Goal: Task Accomplishment & Management: Complete application form

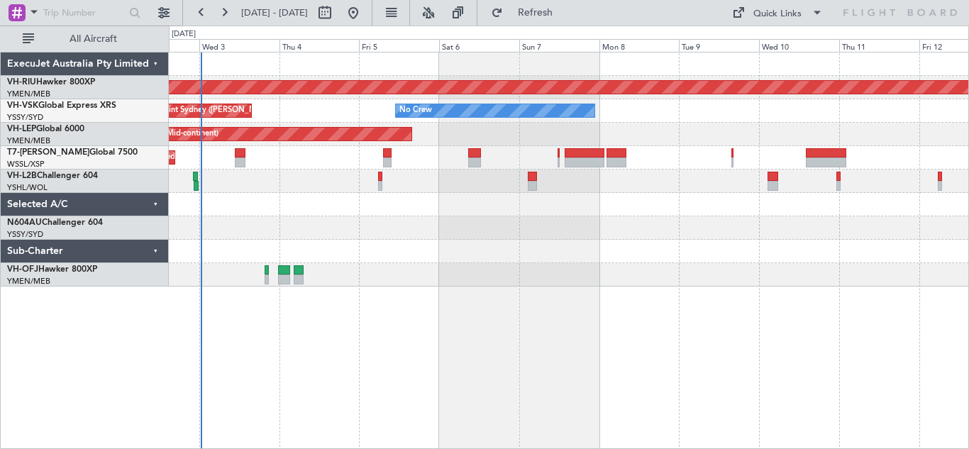
click at [433, 251] on div at bounding box center [569, 251] width 800 height 23
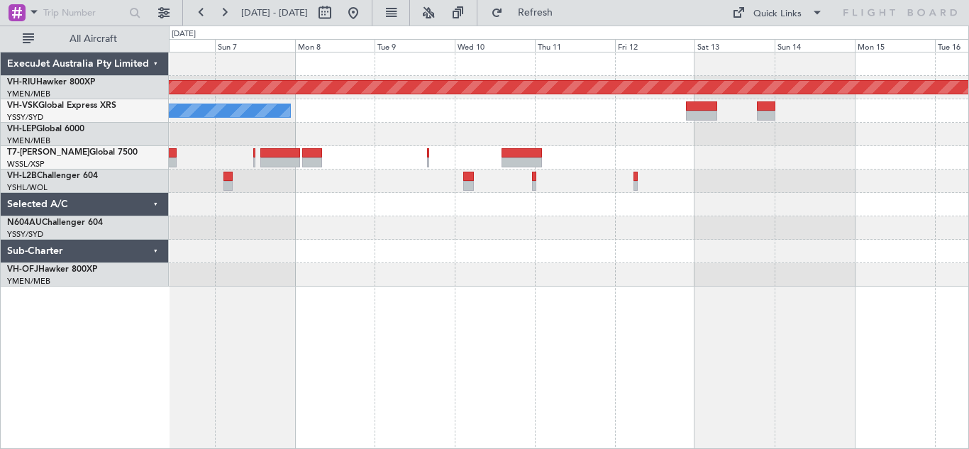
click at [463, 223] on div at bounding box center [569, 227] width 800 height 23
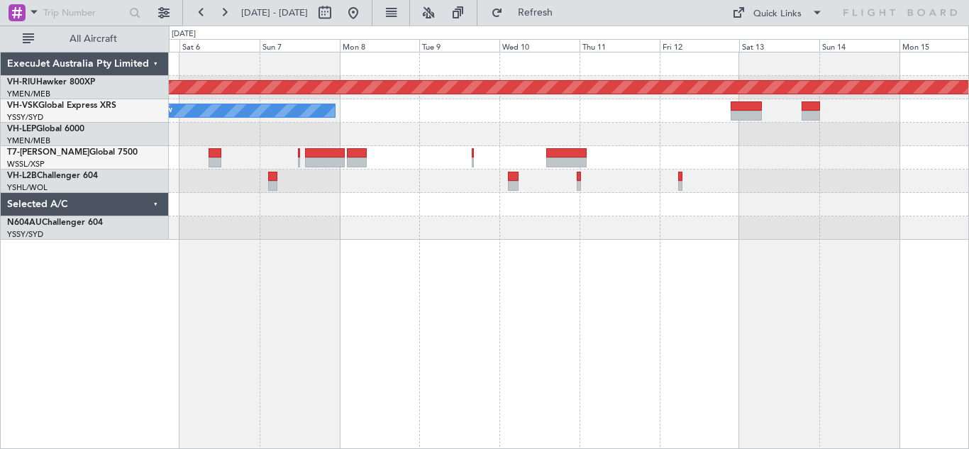
click at [350, 237] on div at bounding box center [569, 227] width 800 height 23
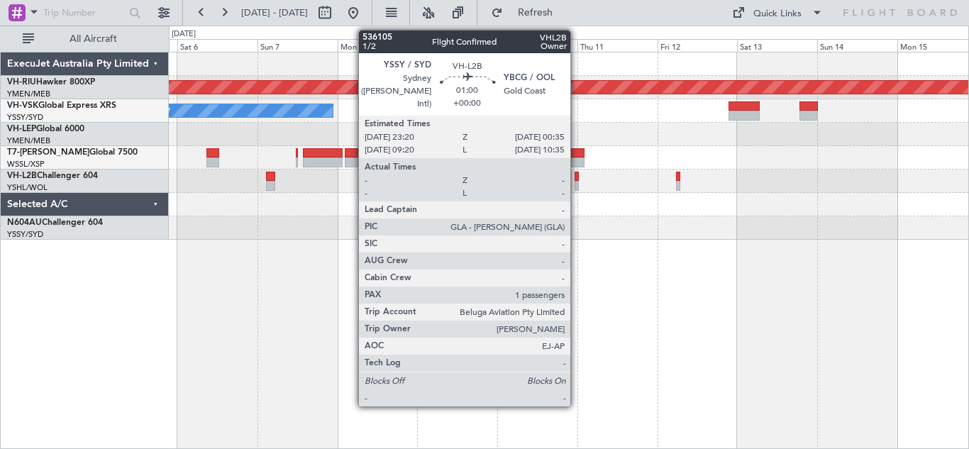
click at [577, 182] on div at bounding box center [577, 186] width 4 height 10
click at [578, 179] on div at bounding box center [577, 177] width 4 height 10
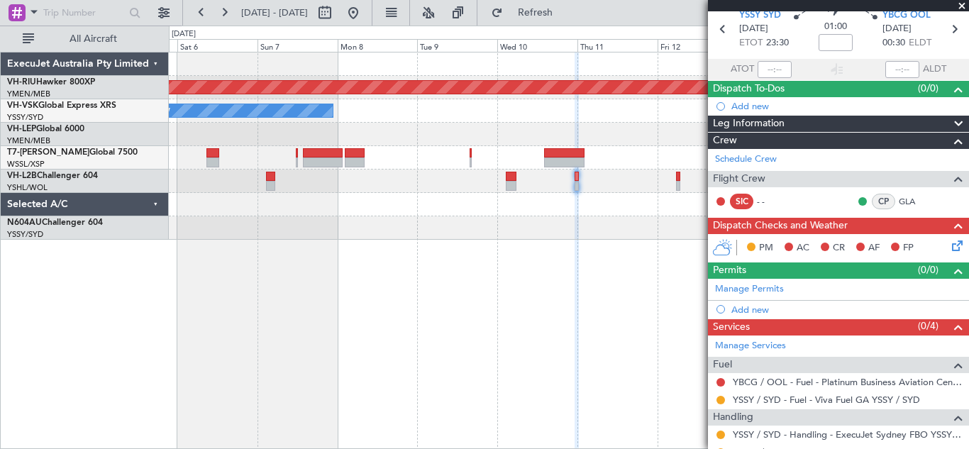
scroll to position [60, 0]
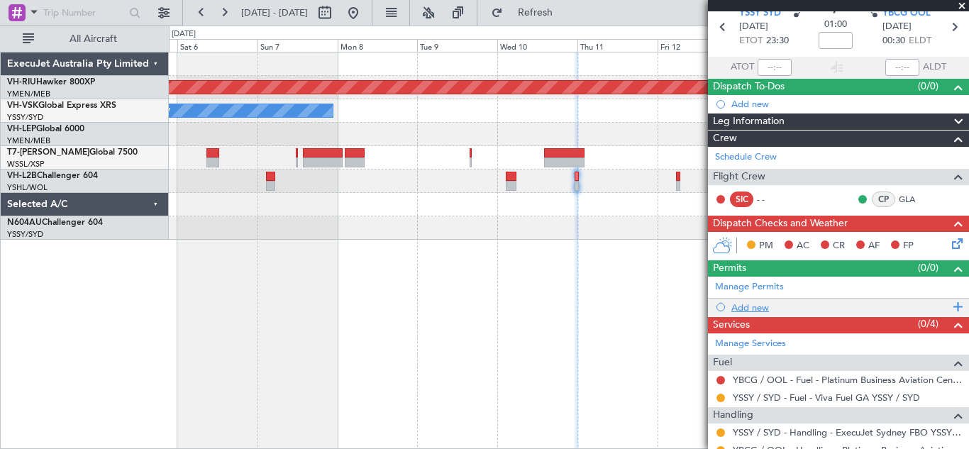
click at [949, 307] on span at bounding box center [955, 307] width 13 height 18
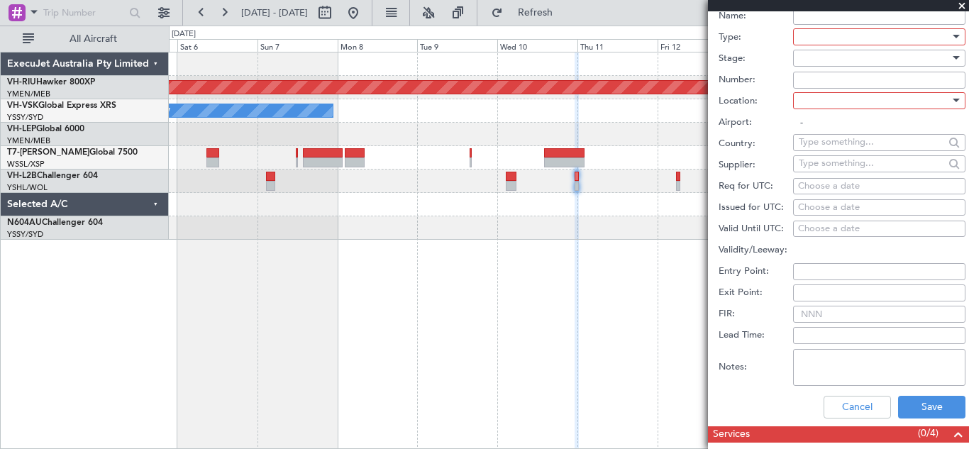
scroll to position [382, 0]
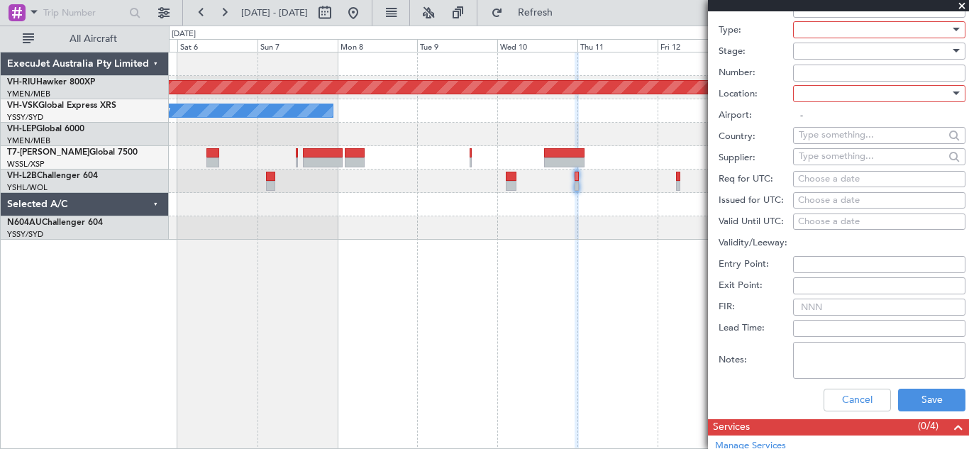
click at [823, 182] on div "Choose a date" at bounding box center [879, 179] width 162 height 14
select select "9"
select select "2025"
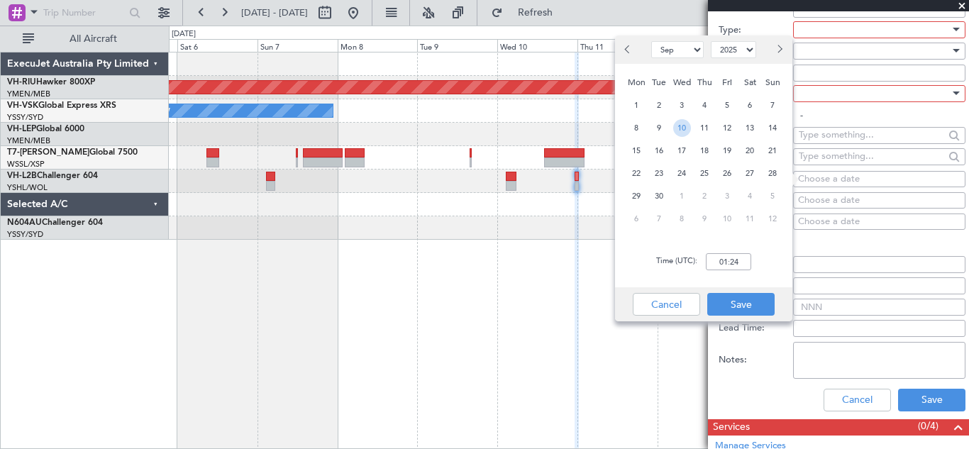
click at [680, 126] on span "10" at bounding box center [682, 128] width 18 height 18
click at [723, 258] on input "00:00" at bounding box center [728, 261] width 45 height 17
type input "23:30"
click at [743, 302] on button "Save" at bounding box center [740, 304] width 67 height 23
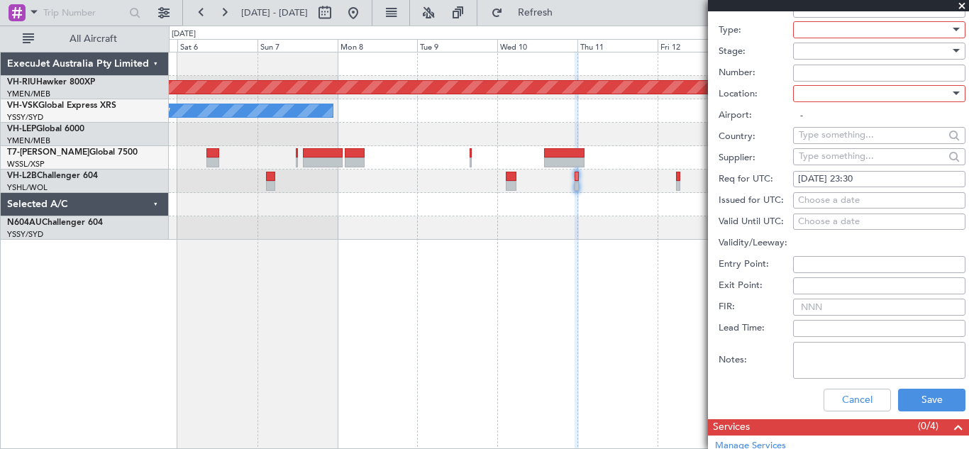
click at [815, 199] on div "Choose a date" at bounding box center [879, 201] width 162 height 14
select select "9"
select select "2025"
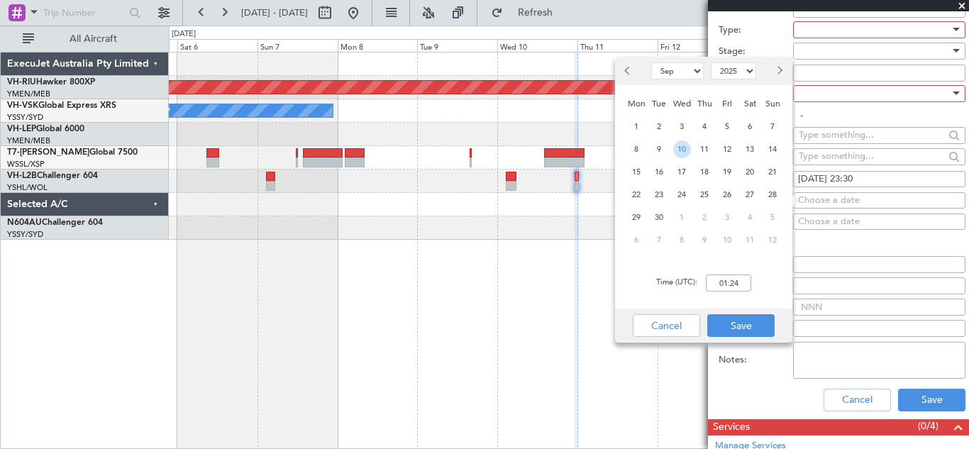
click at [683, 150] on span "10" at bounding box center [682, 149] width 18 height 18
click at [723, 280] on input "00:00" at bounding box center [728, 283] width 45 height 17
type input "23:30"
click at [744, 324] on button "Save" at bounding box center [740, 325] width 67 height 23
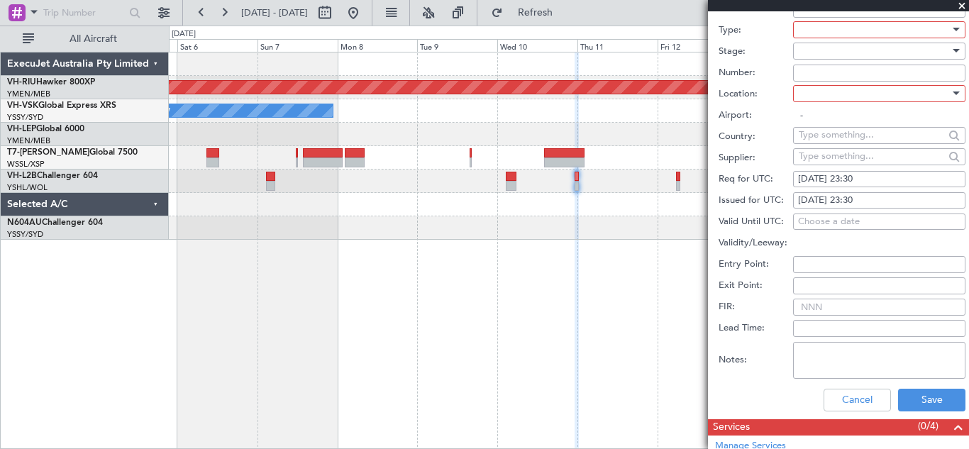
click at [814, 304] on input "FIR:" at bounding box center [879, 307] width 172 height 17
type input "10/09 2330Z"
click at [953, 94] on div at bounding box center [956, 94] width 7 height 4
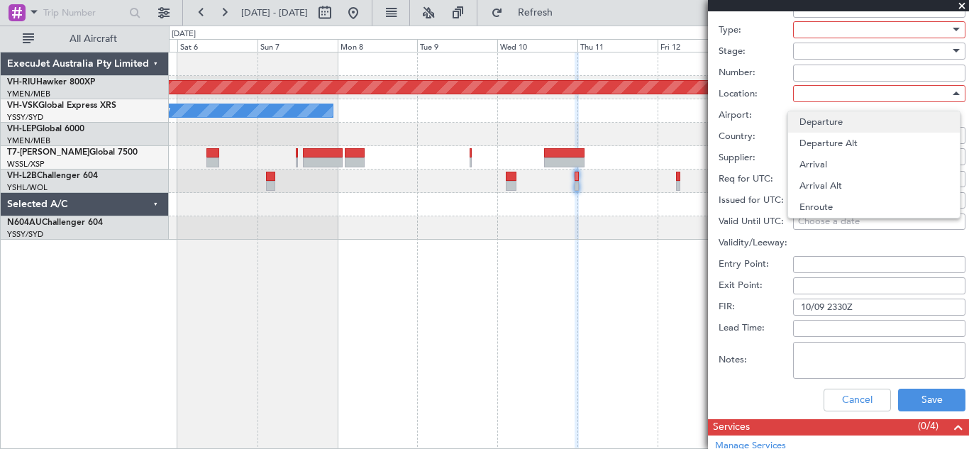
click at [826, 121] on span "Departure" at bounding box center [874, 121] width 149 height 21
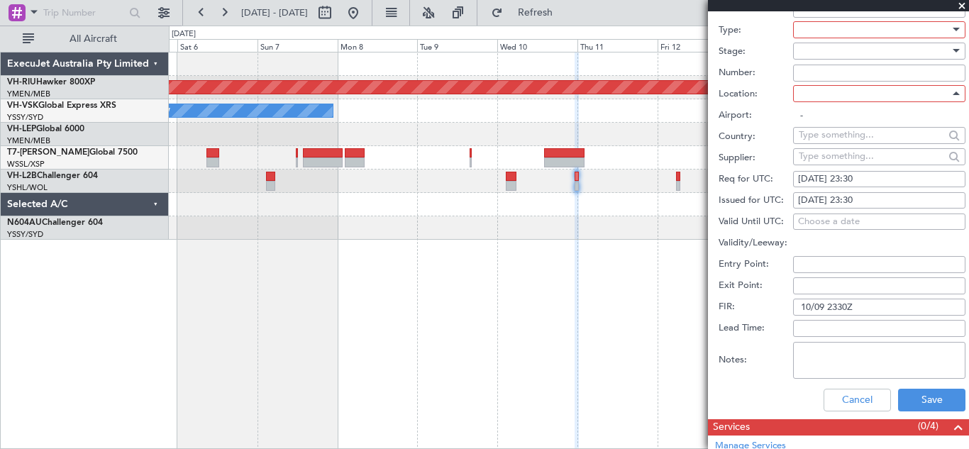
type input "YSSY / SYD"
click at [809, 73] on input "Number:" at bounding box center [879, 73] width 172 height 17
type input "10/09 2330Z"
click at [950, 48] on div at bounding box center [955, 50] width 10 height 11
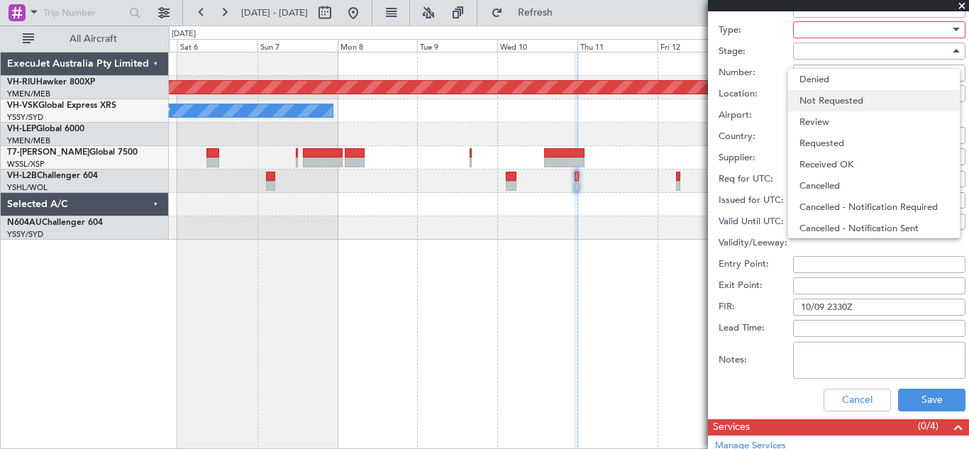
click at [846, 96] on span "Not Requested" at bounding box center [874, 100] width 149 height 21
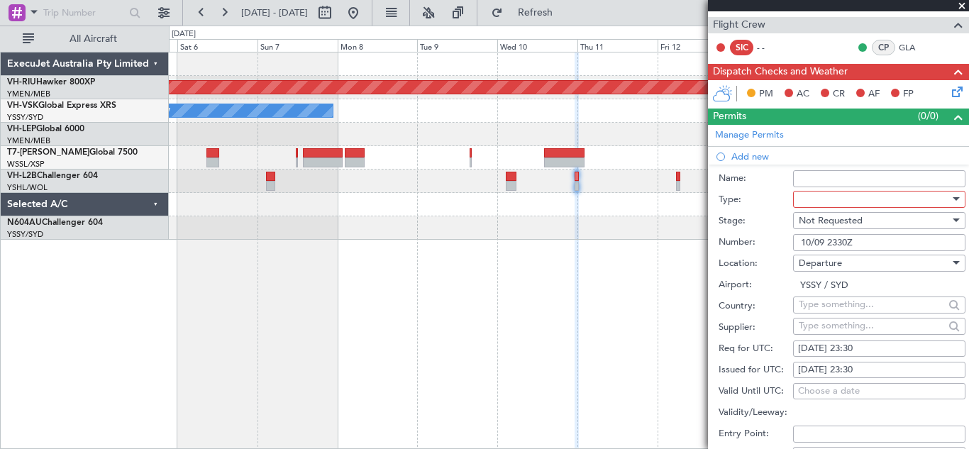
scroll to position [217, 0]
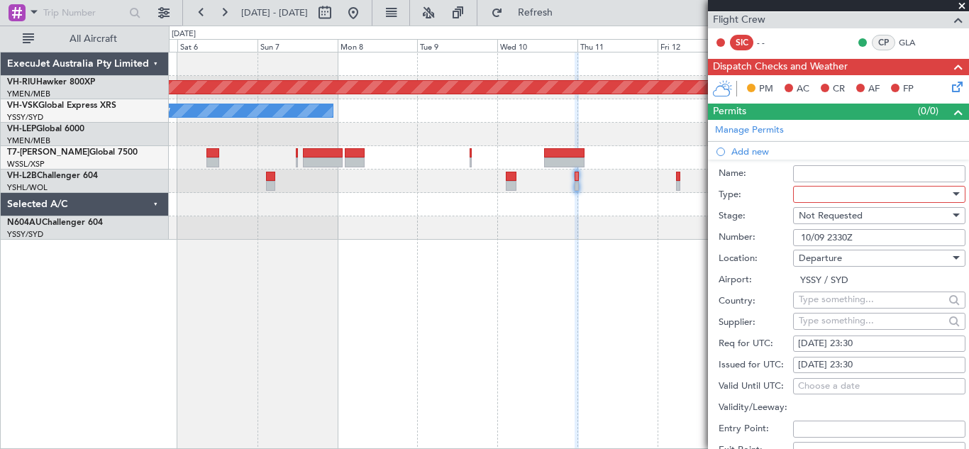
click at [953, 192] on div at bounding box center [956, 194] width 7 height 4
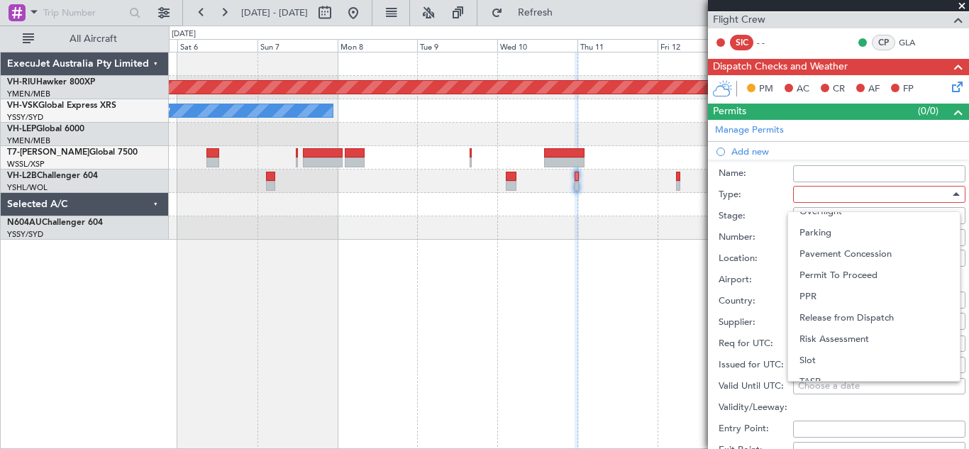
scroll to position [397, 0]
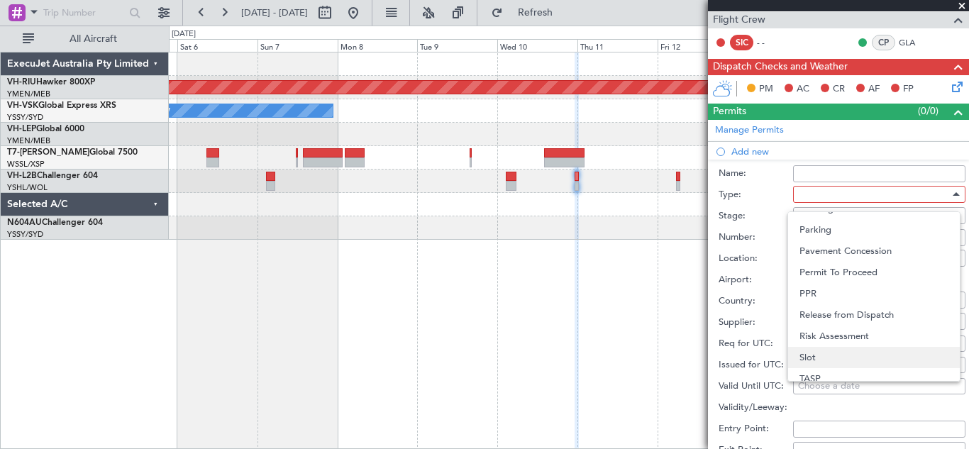
click at [830, 357] on span "Slot" at bounding box center [874, 357] width 149 height 21
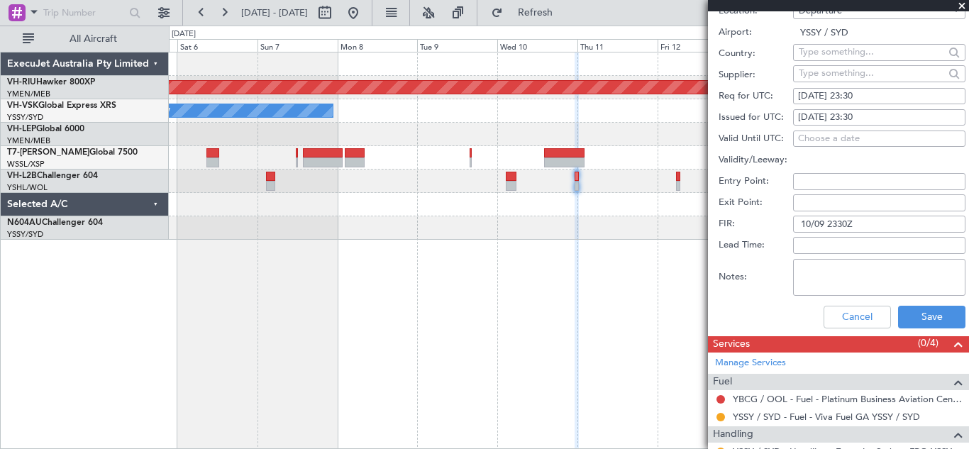
scroll to position [472, 0]
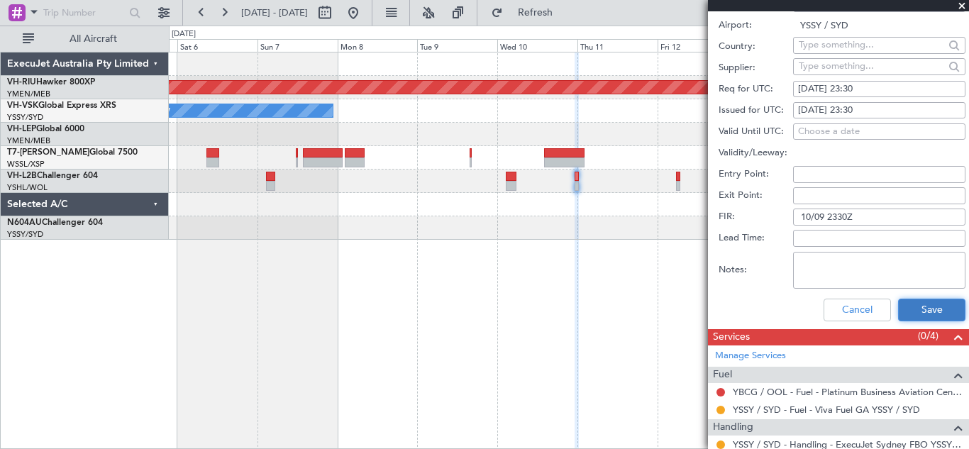
click at [918, 307] on button "Save" at bounding box center [931, 310] width 67 height 23
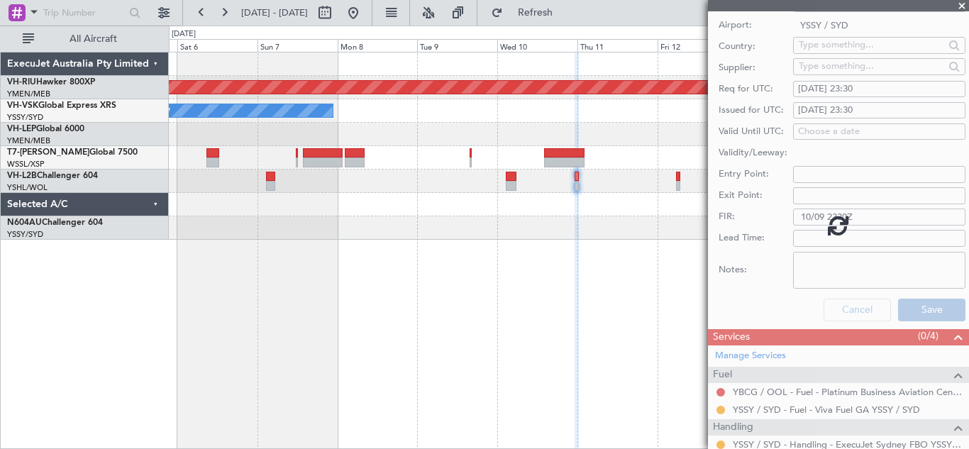
scroll to position [160, 0]
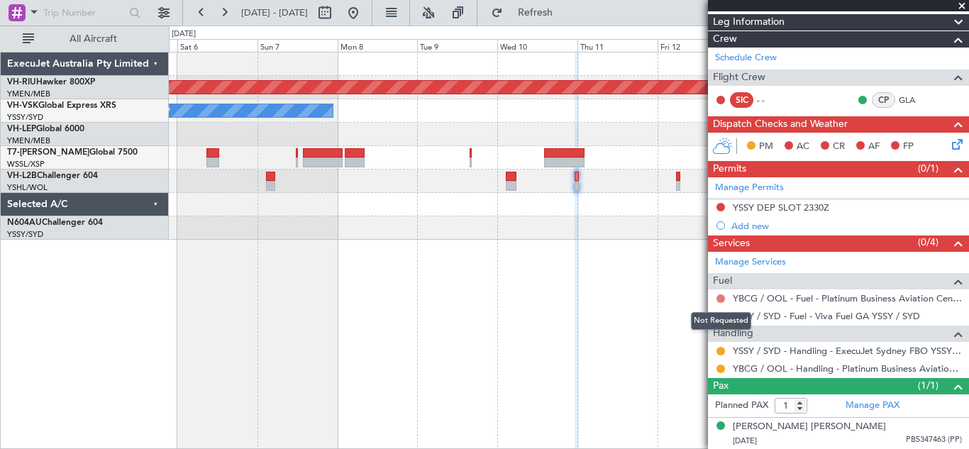
click at [720, 297] on button at bounding box center [721, 298] width 9 height 9
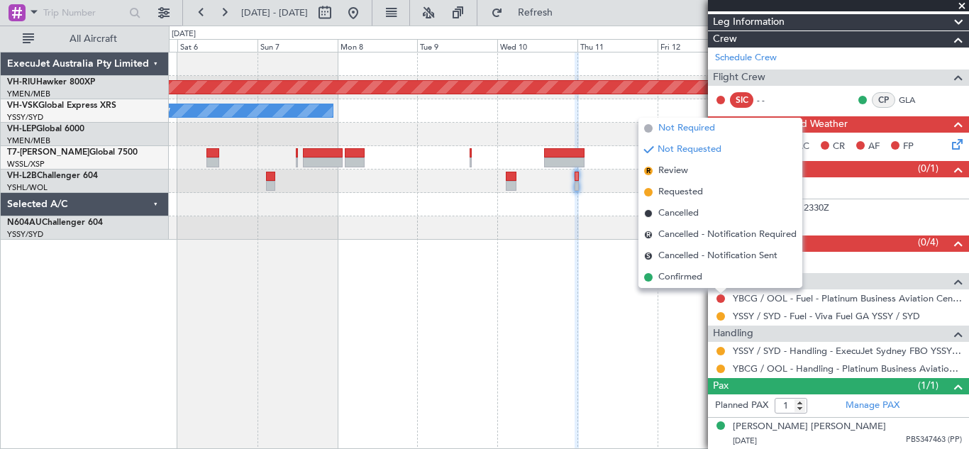
click at [682, 126] on span "Not Required" at bounding box center [686, 128] width 57 height 14
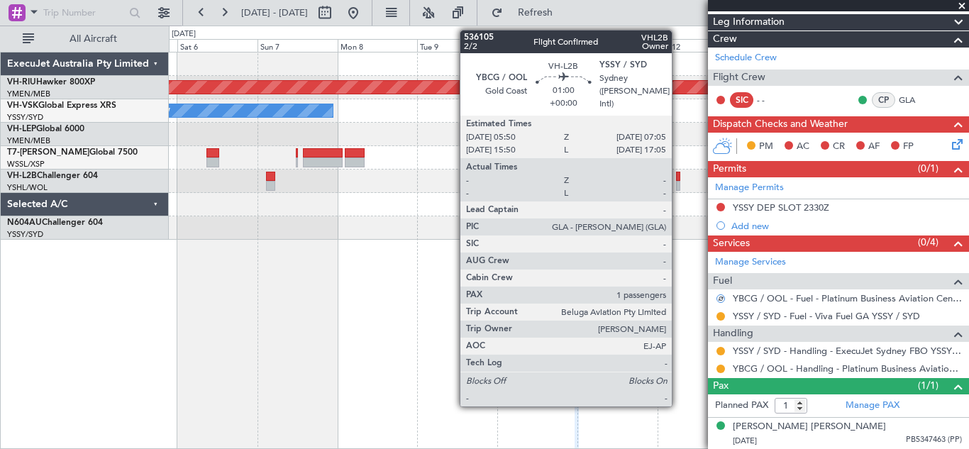
click at [678, 184] on div at bounding box center [678, 186] width 4 height 10
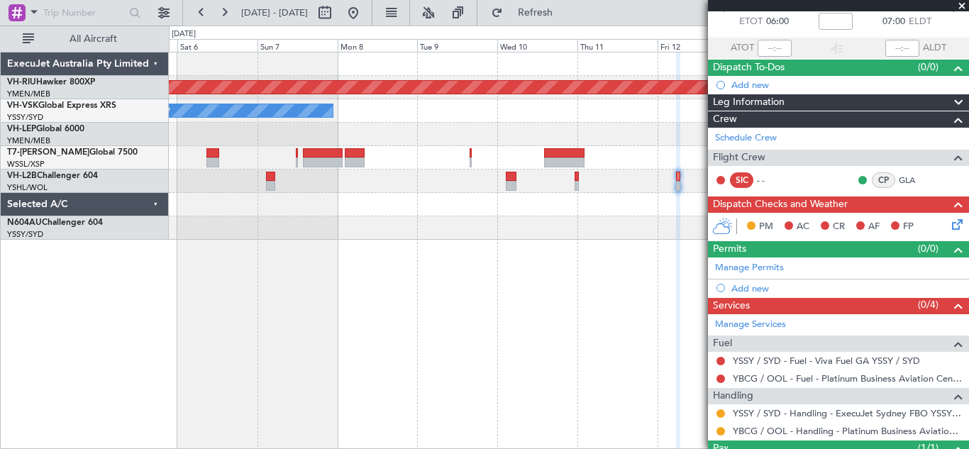
scroll to position [98, 0]
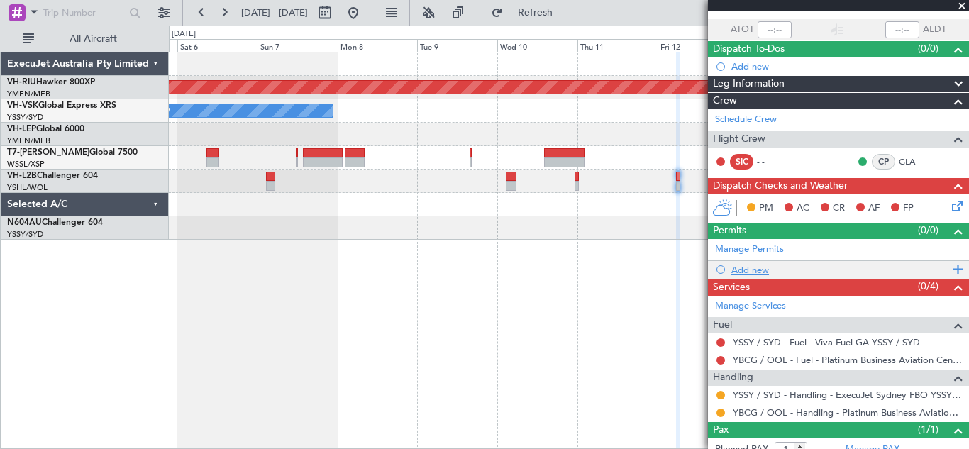
click at [949, 270] on span at bounding box center [955, 269] width 13 height 18
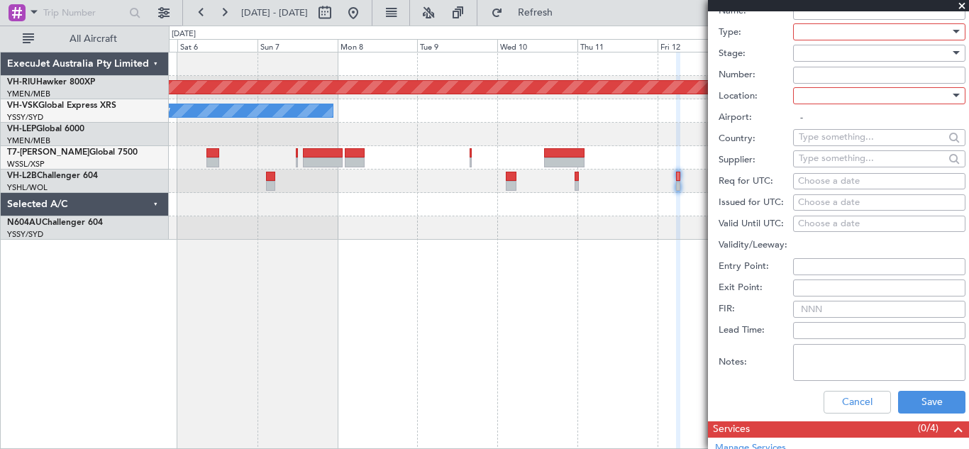
scroll to position [435, 0]
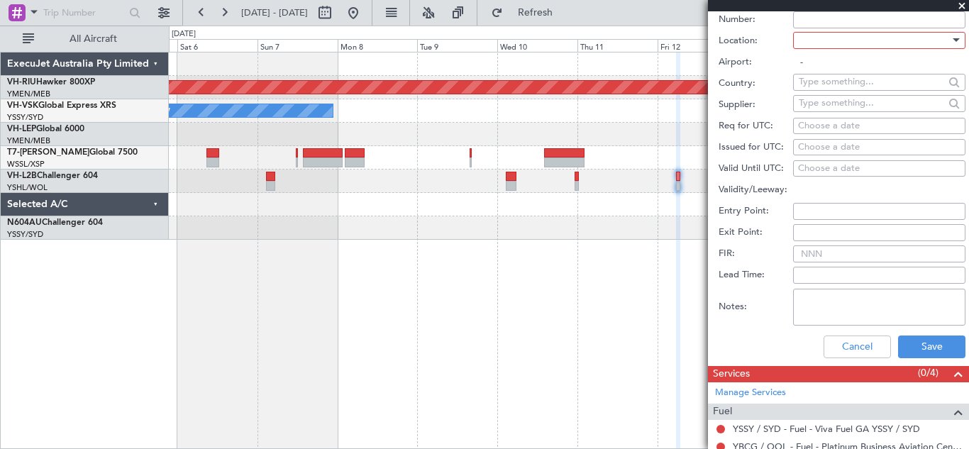
click at [810, 124] on div "Choose a date" at bounding box center [879, 126] width 162 height 14
select select "9"
select select "2025"
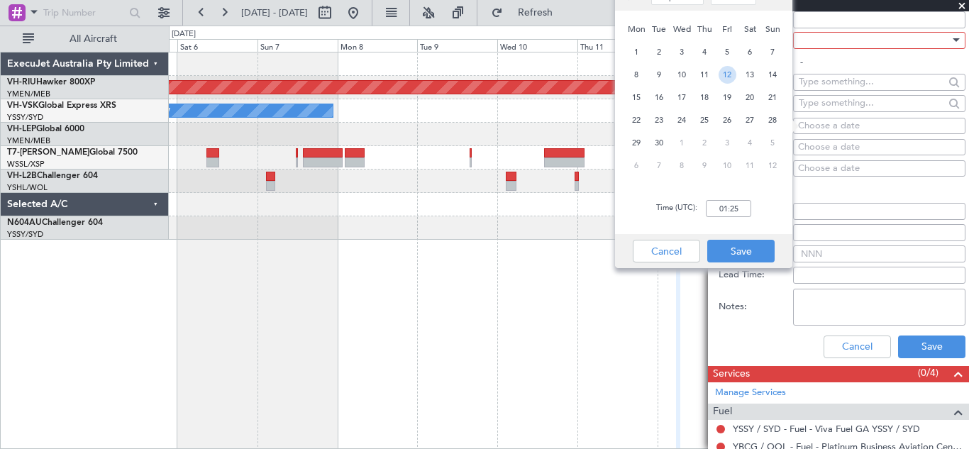
click at [726, 76] on span "12" at bounding box center [728, 75] width 18 height 18
click at [722, 208] on input "00:00" at bounding box center [728, 208] width 45 height 17
type input "07:00"
click at [739, 257] on button "Save" at bounding box center [740, 251] width 67 height 23
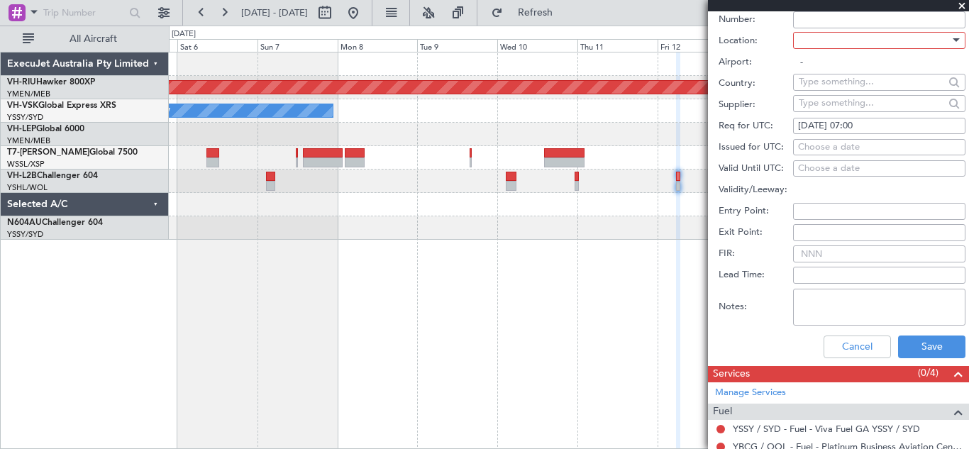
click at [812, 146] on div "Choose a date" at bounding box center [879, 147] width 162 height 14
select select "9"
select select "2025"
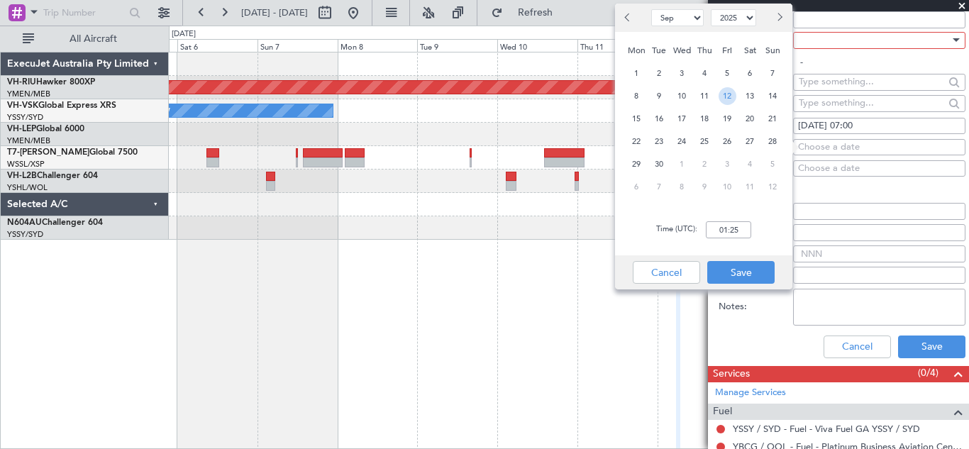
click at [731, 99] on span "12" at bounding box center [728, 96] width 18 height 18
click at [726, 228] on input "00:00" at bounding box center [728, 229] width 45 height 17
type input "07:00"
click at [736, 277] on button "Save" at bounding box center [740, 272] width 67 height 23
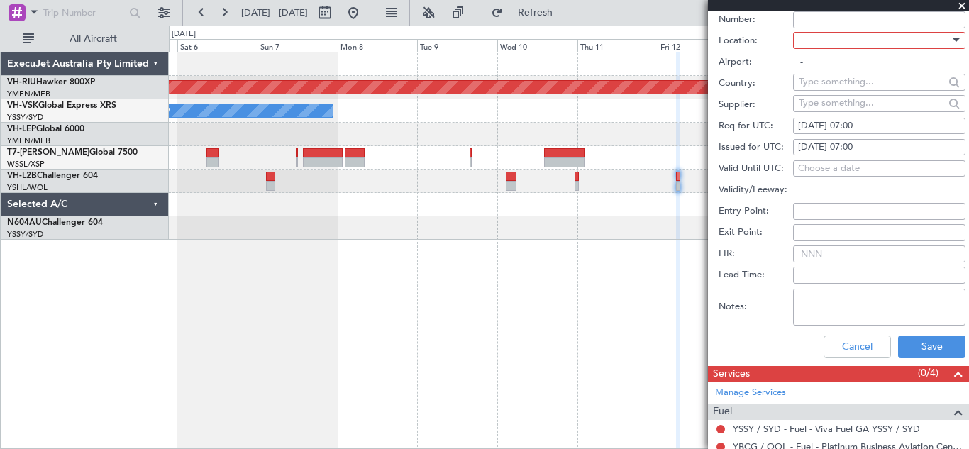
click at [817, 253] on input "FIR:" at bounding box center [879, 253] width 172 height 17
type input "12/09 0700Z"
click at [953, 38] on div at bounding box center [956, 40] width 7 height 4
click at [823, 104] on span "Arrival" at bounding box center [874, 111] width 149 height 21
type input "YSSY / SYD"
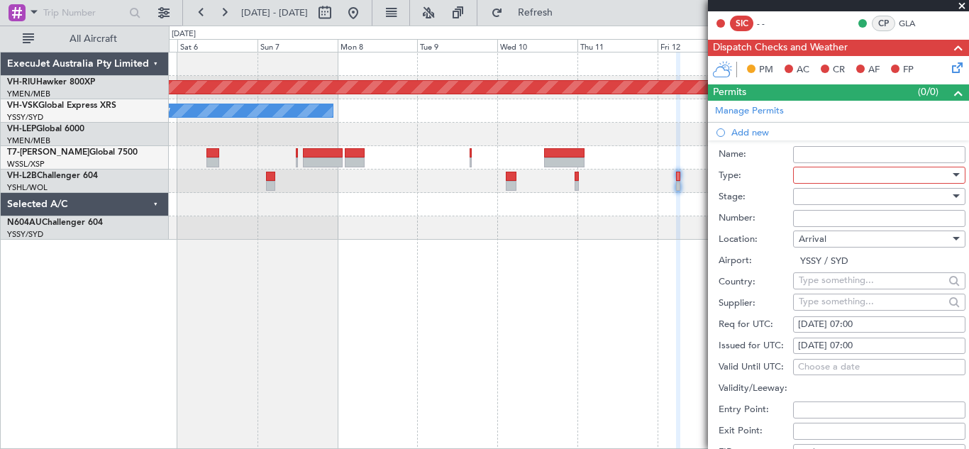
scroll to position [234, 0]
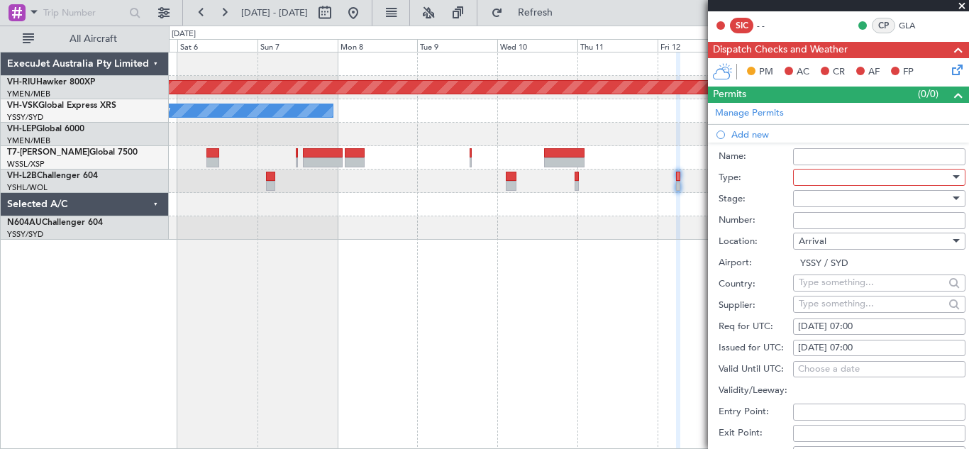
click at [953, 178] on div at bounding box center [956, 177] width 7 height 4
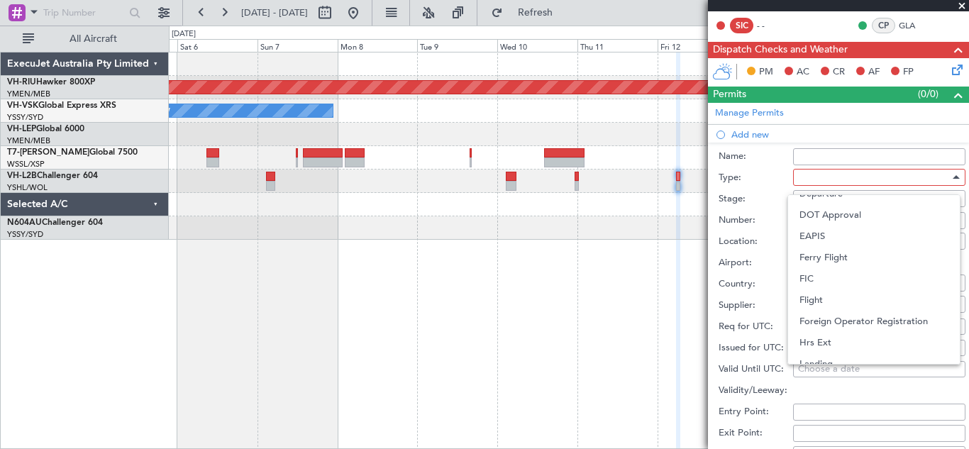
scroll to position [427, 0]
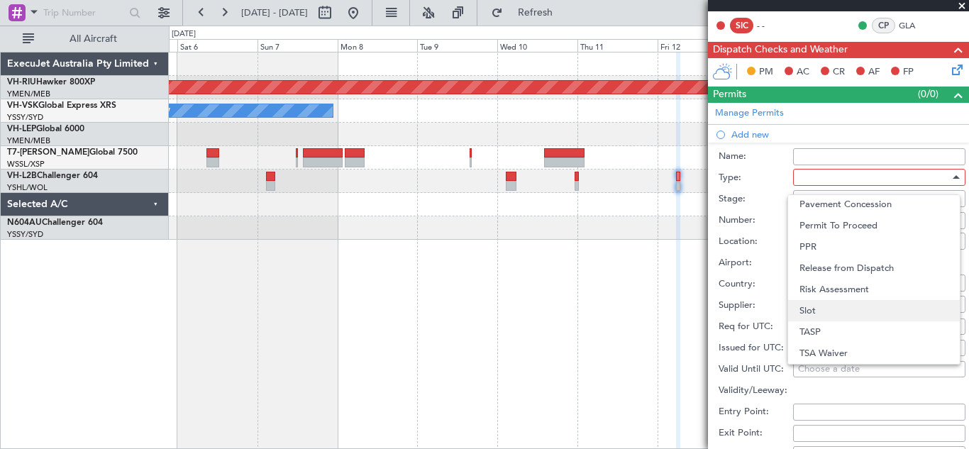
click at [884, 314] on span "Slot" at bounding box center [874, 310] width 149 height 21
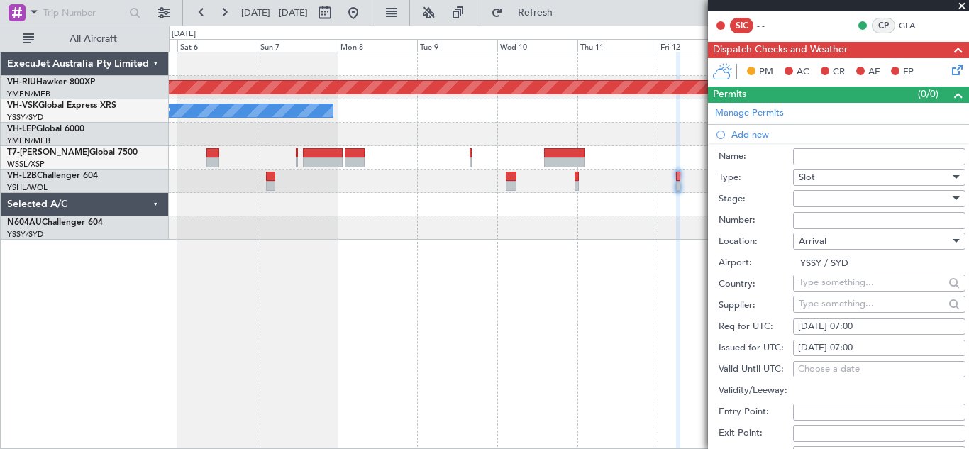
click at [950, 202] on div at bounding box center [955, 198] width 10 height 11
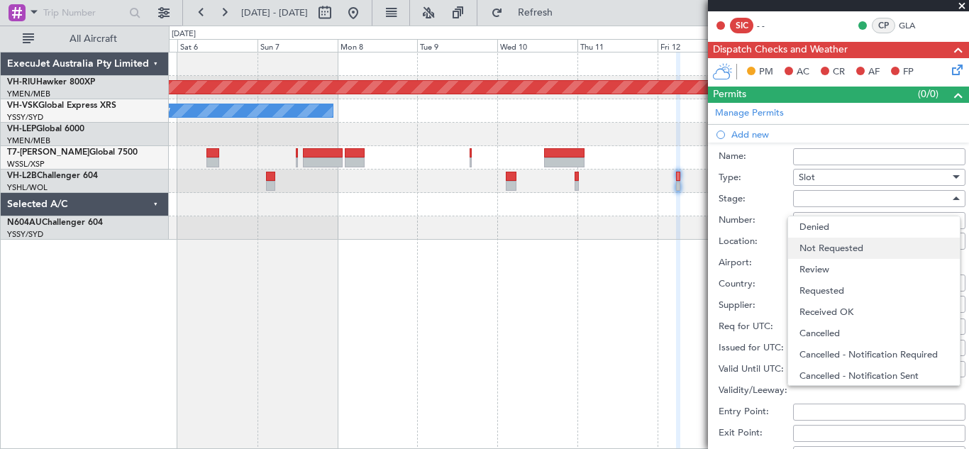
click at [891, 243] on span "Not Requested" at bounding box center [874, 248] width 149 height 21
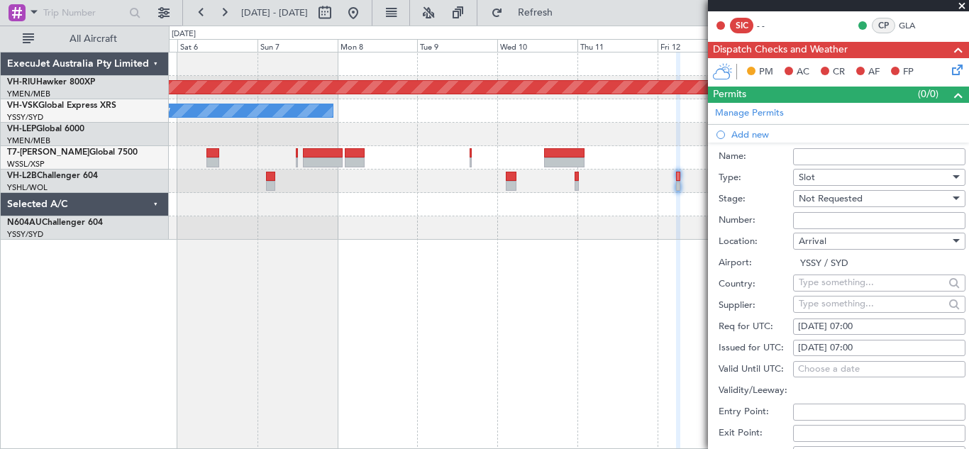
click at [809, 223] on input "Number:" at bounding box center [879, 220] width 172 height 17
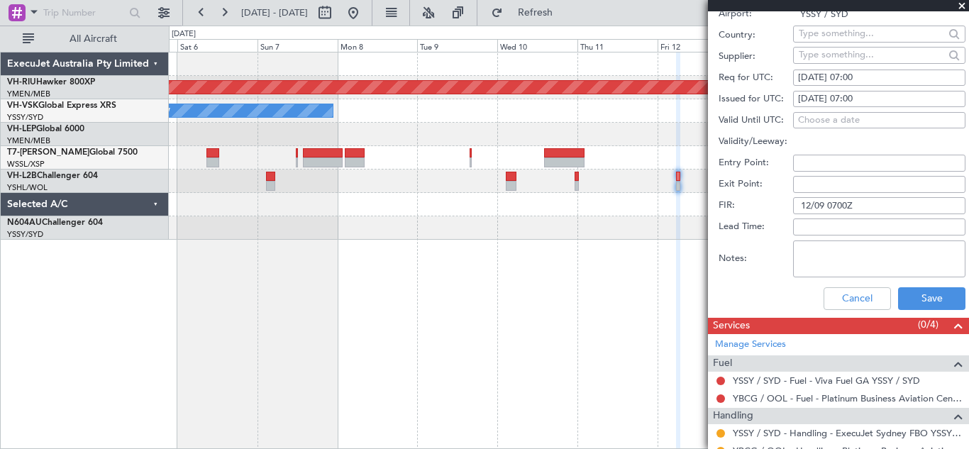
scroll to position [513, 0]
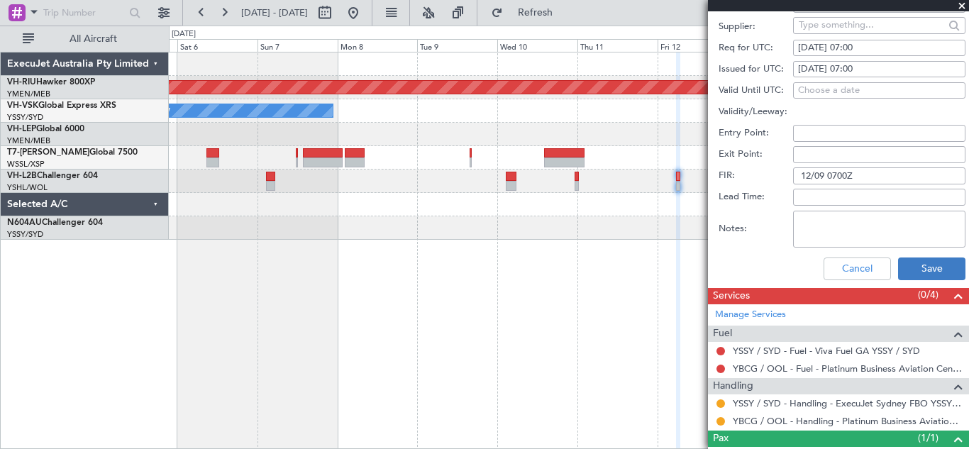
type input "12/09 0700Z"
click at [921, 263] on button "Save" at bounding box center [931, 269] width 67 height 23
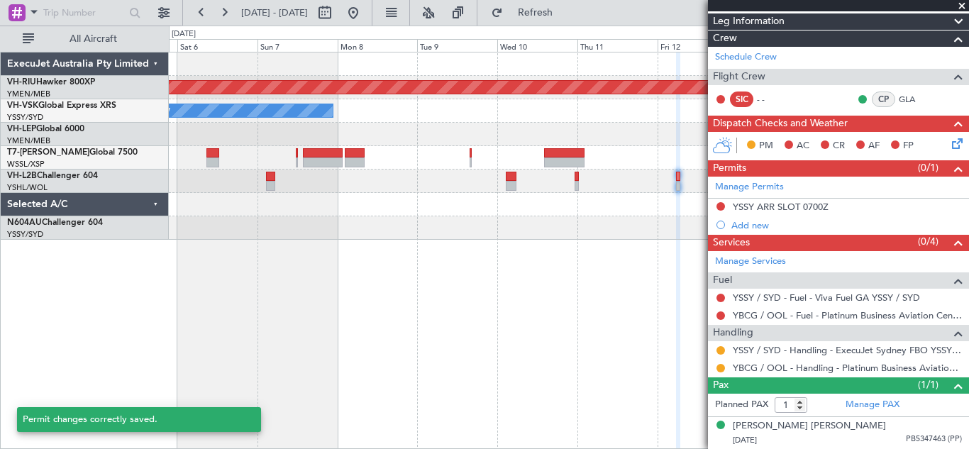
scroll to position [160, 0]
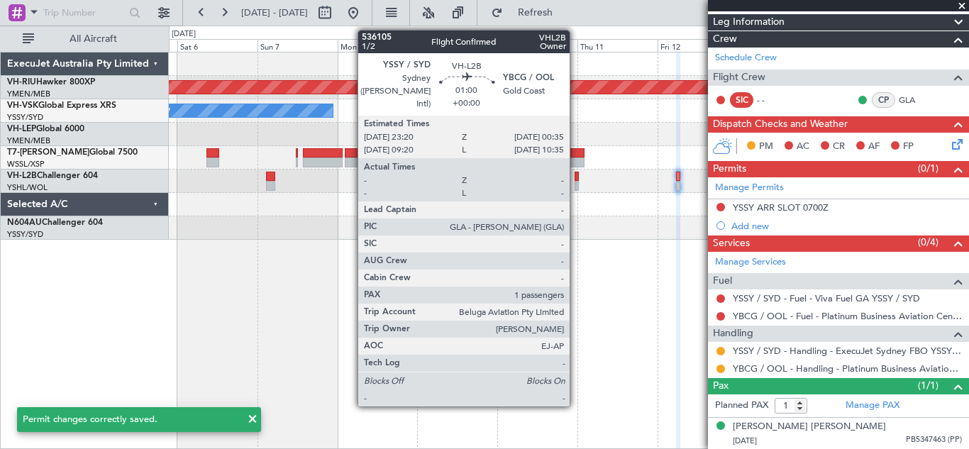
click at [576, 182] on div at bounding box center [577, 186] width 4 height 10
